Goal: Information Seeking & Learning: Learn about a topic

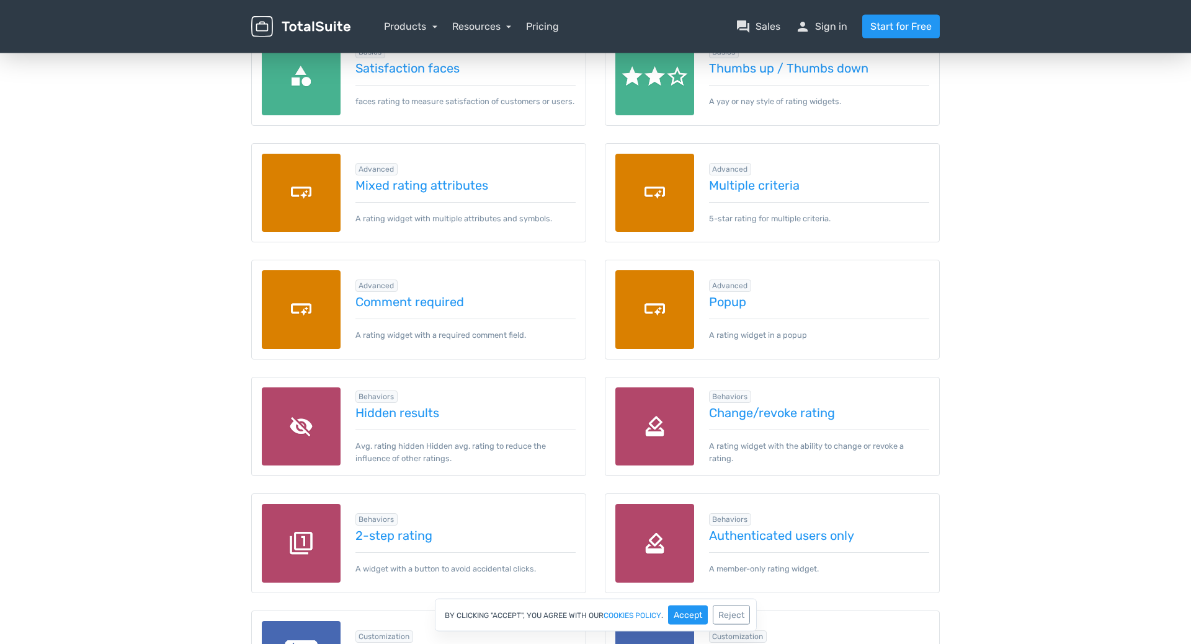
scroll to position [215, 0]
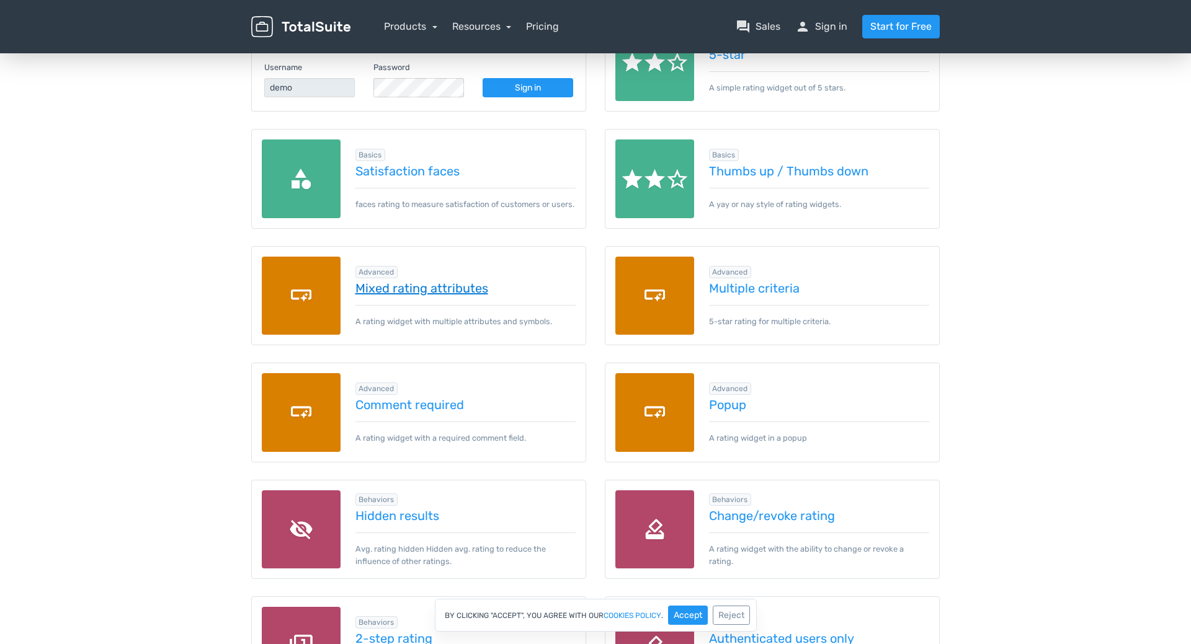
click at [429, 289] on link "Mixed rating attributes" at bounding box center [465, 289] width 221 height 14
click at [409, 164] on link "Satisfaction faces" at bounding box center [465, 171] width 221 height 14
